Goal: Task Accomplishment & Management: Manage account settings

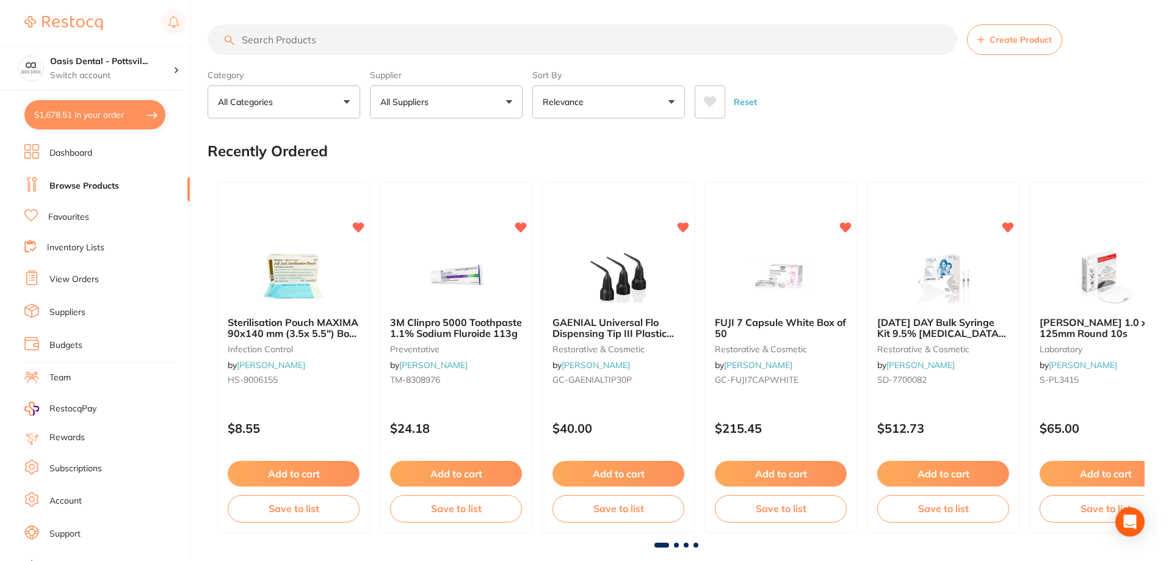
click at [278, 38] on input "search" at bounding box center [581, 39] width 749 height 31
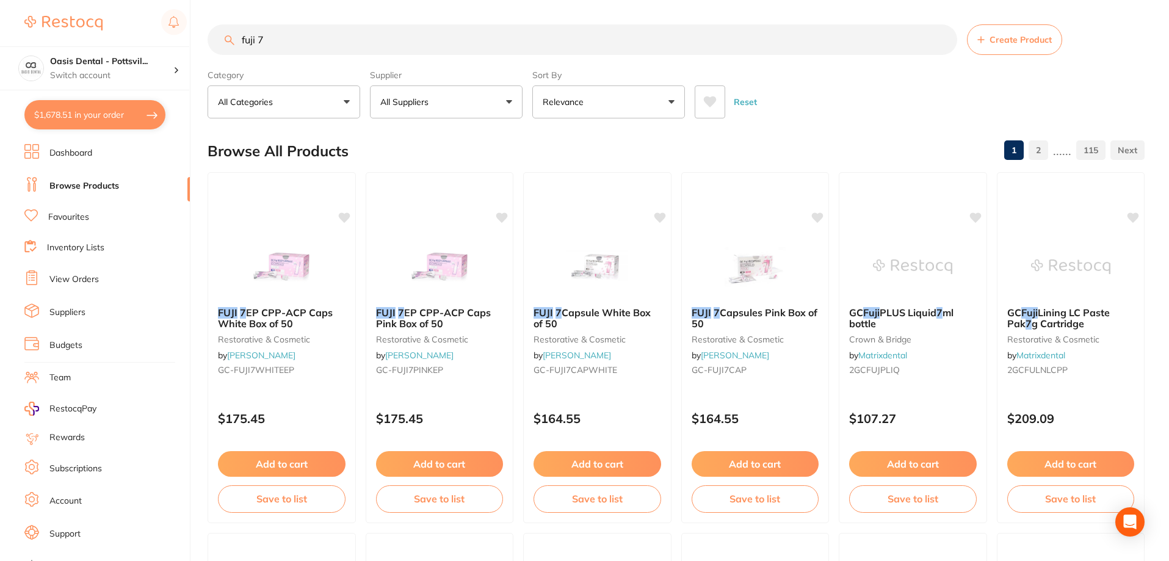
type input "fuji 7"
click at [83, 250] on link "Inventory Lists" at bounding box center [75, 248] width 57 height 12
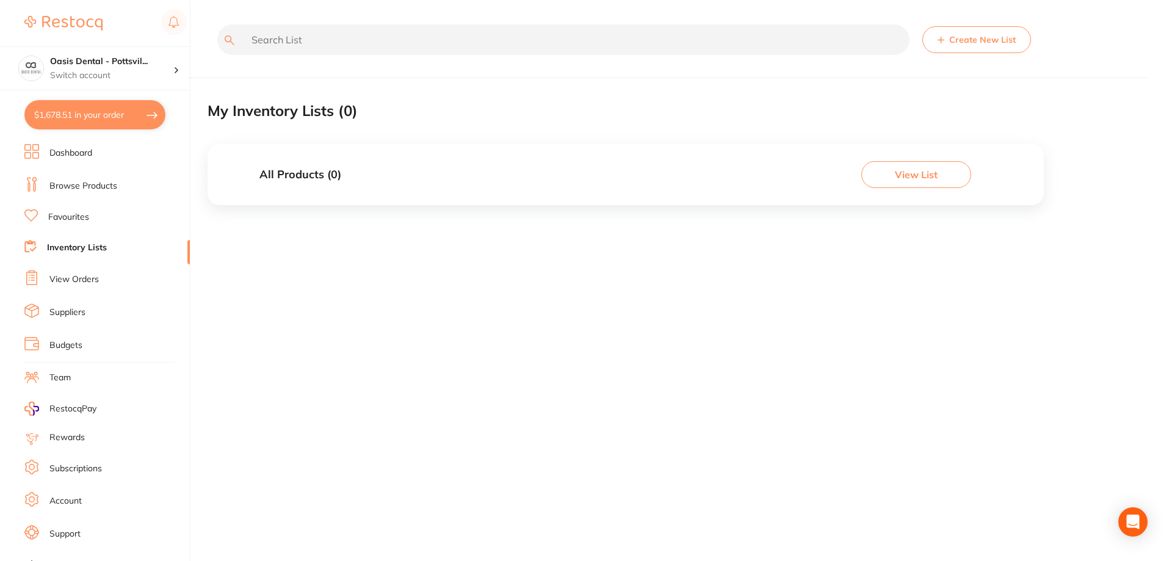
click at [84, 277] on link "View Orders" at bounding box center [73, 279] width 49 height 12
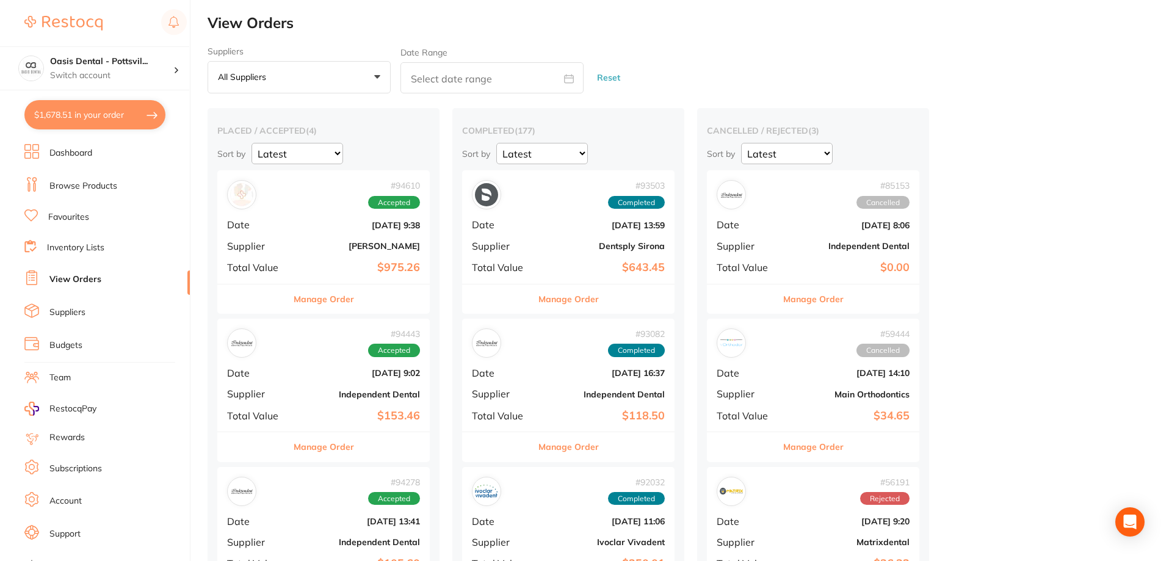
click at [317, 306] on button "Manage Order" at bounding box center [324, 298] width 60 height 29
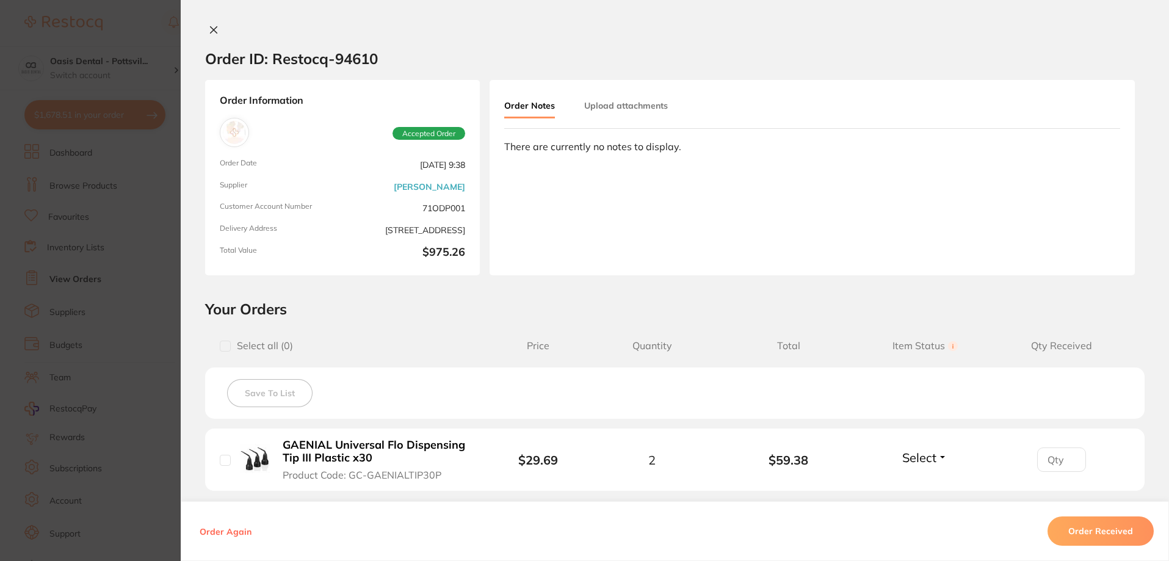
click at [210, 27] on icon at bounding box center [214, 30] width 10 height 10
